Goal: Register for event/course

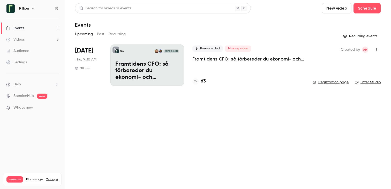
click at [220, 62] on p "Framtidens CFO: så förbereder du ekonomi- och finansfunktionen för AI-eran​" at bounding box center [249, 59] width 112 height 6
